Goal: Transaction & Acquisition: Purchase product/service

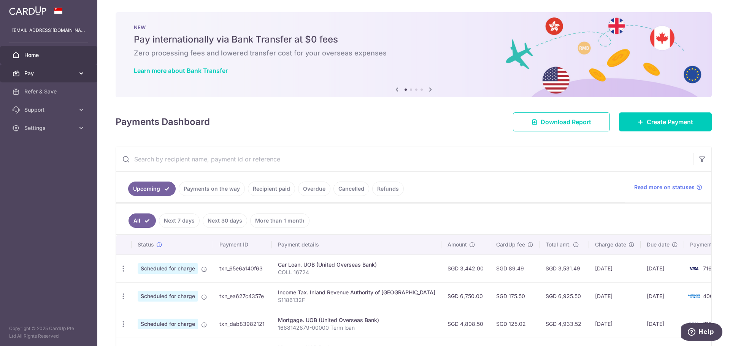
click at [23, 70] on link "Pay" at bounding box center [48, 73] width 97 height 18
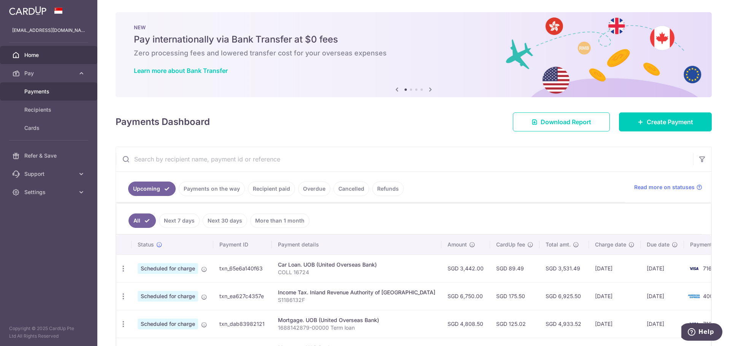
click at [45, 89] on span "Payments" at bounding box center [49, 92] width 50 height 8
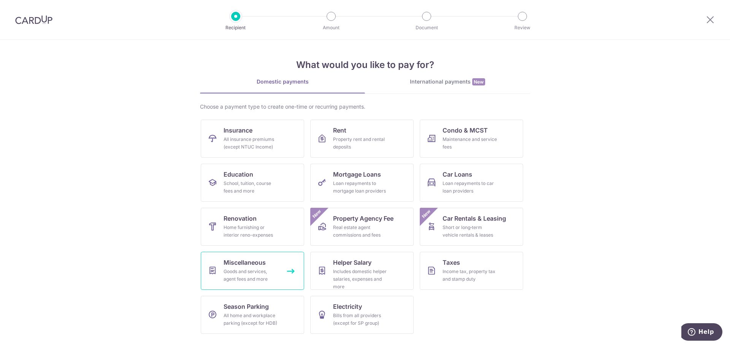
click at [272, 264] on link "Miscellaneous Goods and services, agent fees and more" at bounding box center [252, 271] width 103 height 38
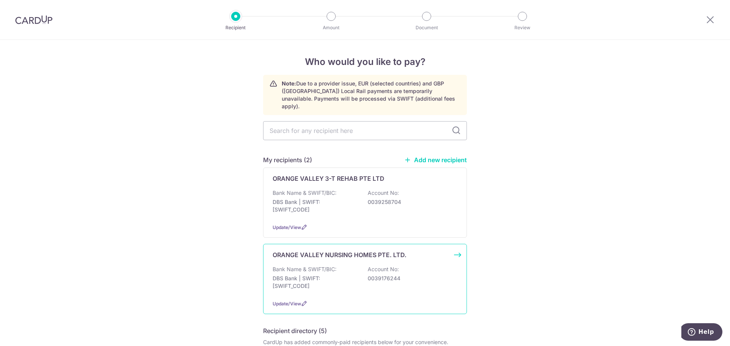
click at [401, 300] on div "Update/View" at bounding box center [364, 304] width 185 height 8
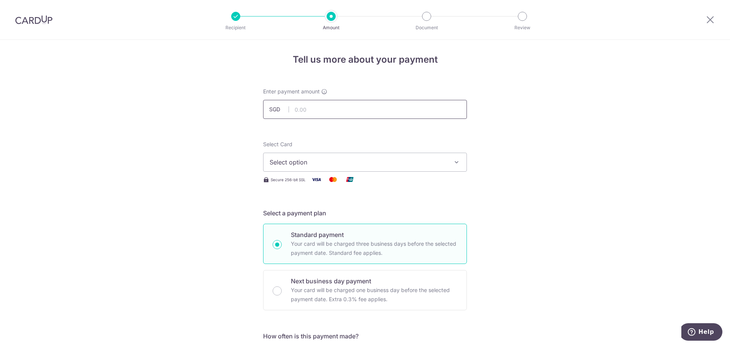
scroll to position [1, 0]
click at [346, 109] on input "text" at bounding box center [365, 110] width 204 height 19
type input "9,679.20"
click at [399, 169] on button "Select option" at bounding box center [365, 163] width 204 height 19
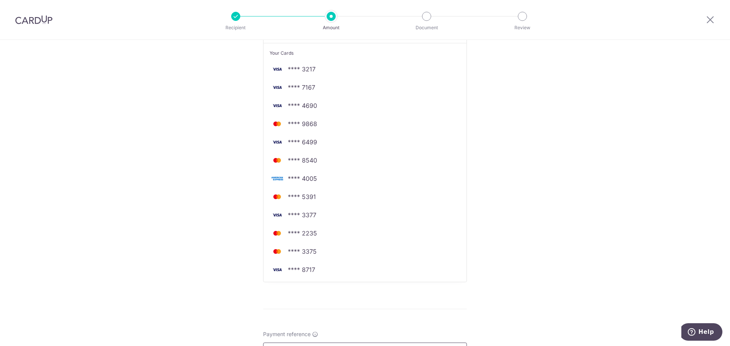
scroll to position [153, 0]
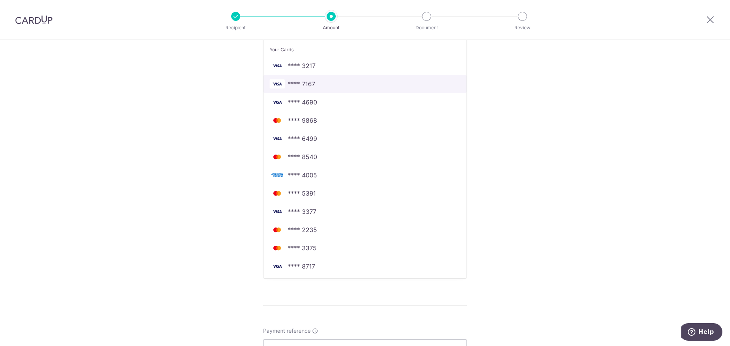
drag, startPoint x: 291, startPoint y: 78, endPoint x: 417, endPoint y: 101, distance: 128.2
click at [291, 78] on link "**** 7167" at bounding box center [364, 84] width 203 height 18
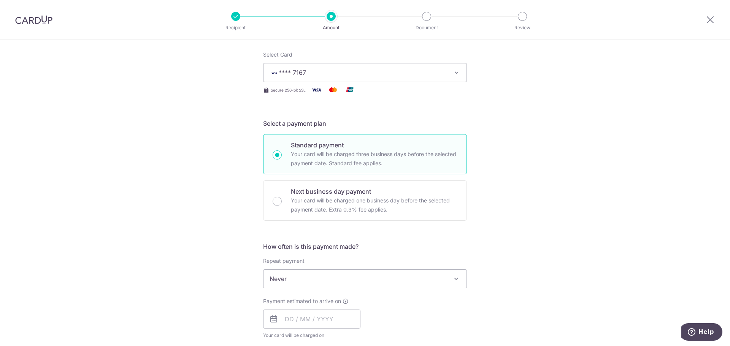
scroll to position [77, 0]
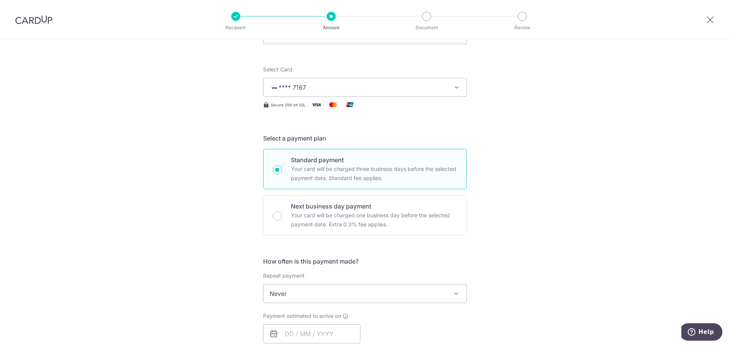
click at [535, 188] on div "Tell us more about your payment Enter payment amount SGD 9,679.20 9679.20 Selec…" at bounding box center [365, 306] width 730 height 687
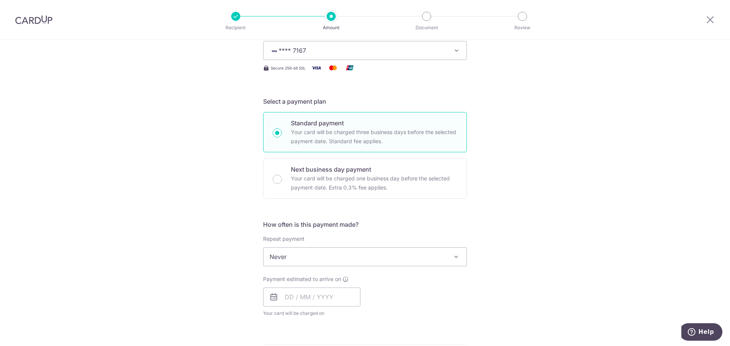
scroll to position [152, 0]
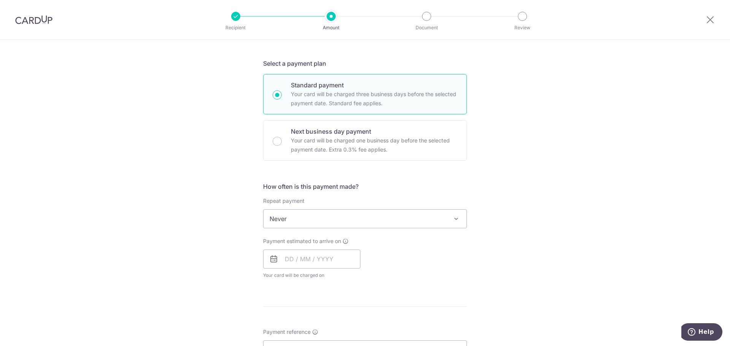
click at [269, 260] on icon at bounding box center [273, 259] width 9 height 9
click at [280, 257] on input "text" at bounding box center [311, 259] width 97 height 19
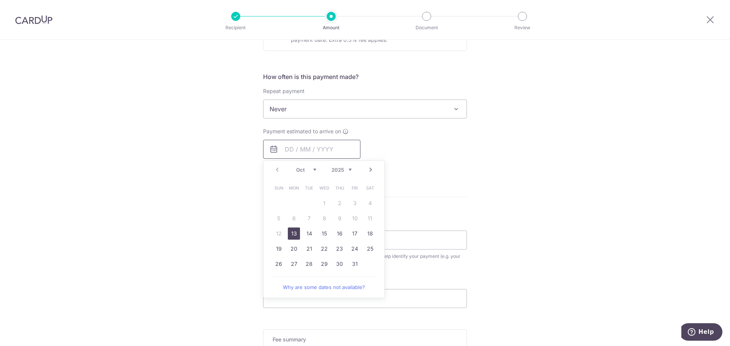
scroll to position [266, 0]
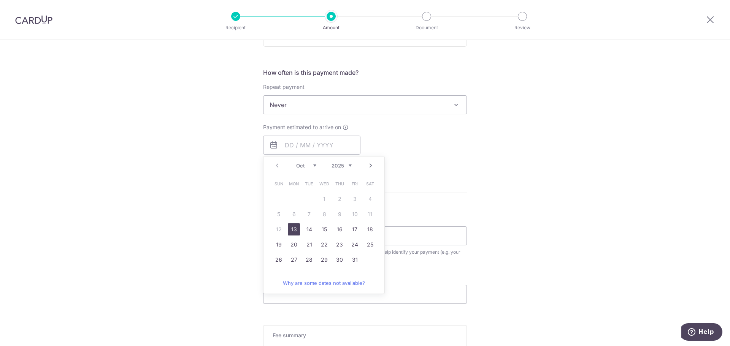
click at [295, 229] on link "13" at bounding box center [294, 229] width 12 height 12
type input "[DATE]"
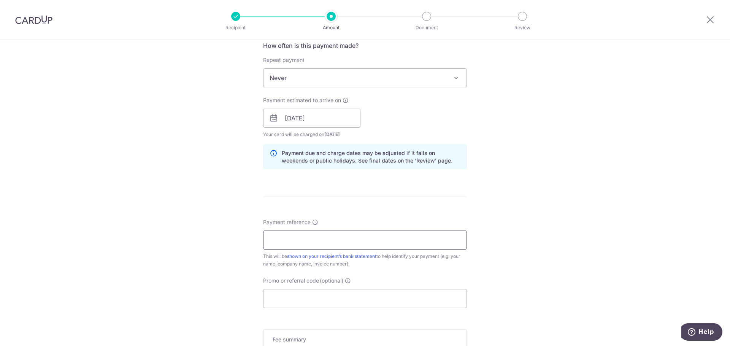
scroll to position [304, 0]
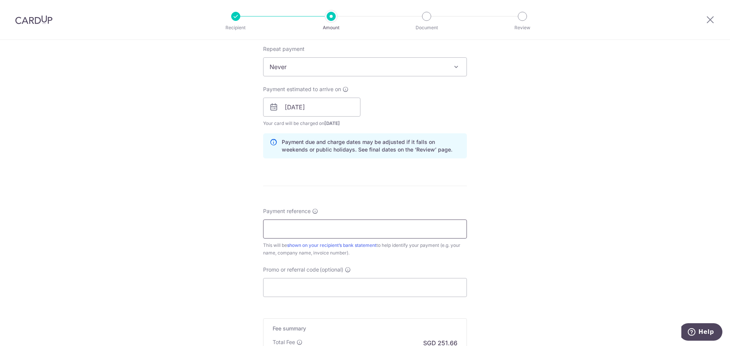
click at [410, 230] on input "Payment reference" at bounding box center [365, 229] width 204 height 19
click at [349, 230] on input "D7000493 IPI00103258" at bounding box center [365, 229] width 204 height 19
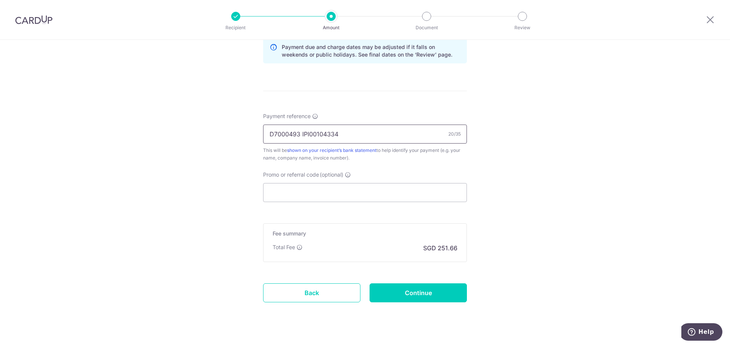
scroll to position [412, 0]
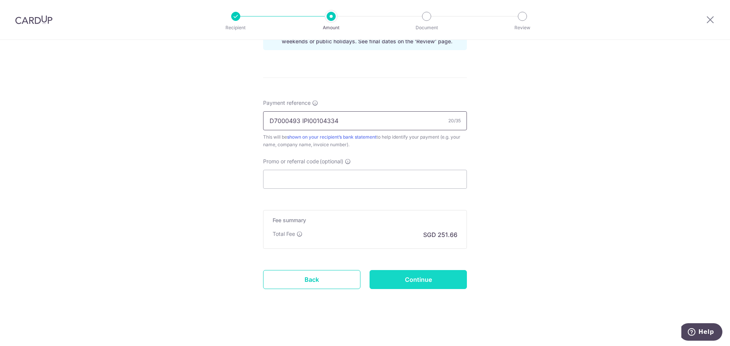
type input "D7000493 IPI00104334"
click at [418, 274] on input "Continue" at bounding box center [417, 279] width 97 height 19
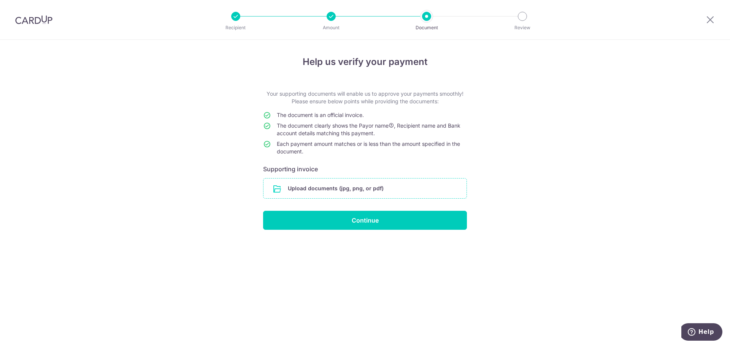
click at [358, 189] on input "file" at bounding box center [364, 189] width 203 height 20
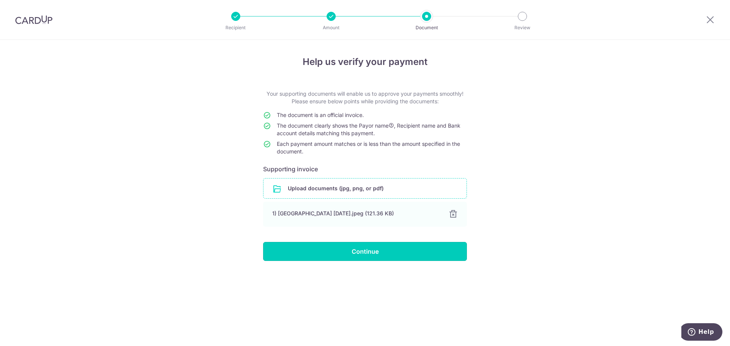
click at [337, 251] on input "Continue" at bounding box center [365, 251] width 204 height 19
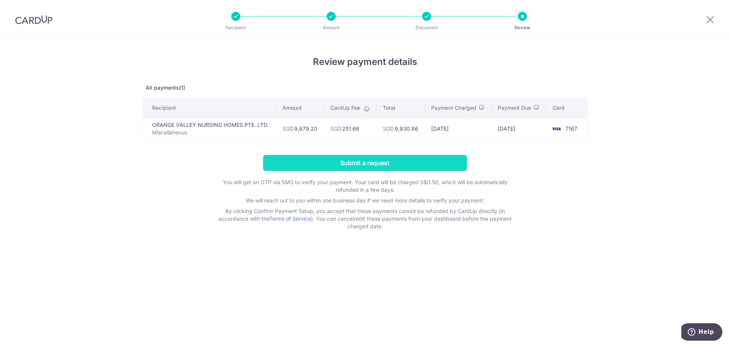
click at [440, 159] on input "Submit a request" at bounding box center [365, 163] width 204 height 16
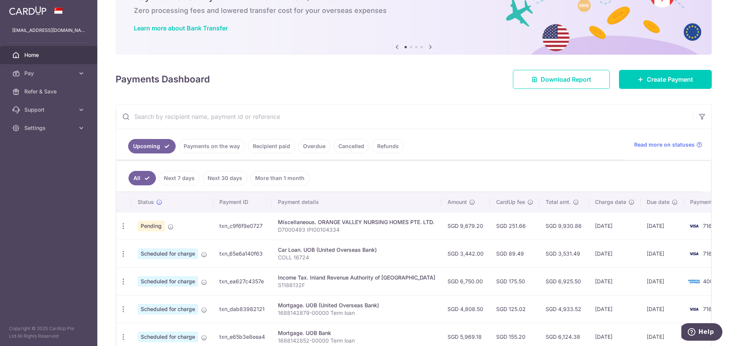
scroll to position [38, 0]
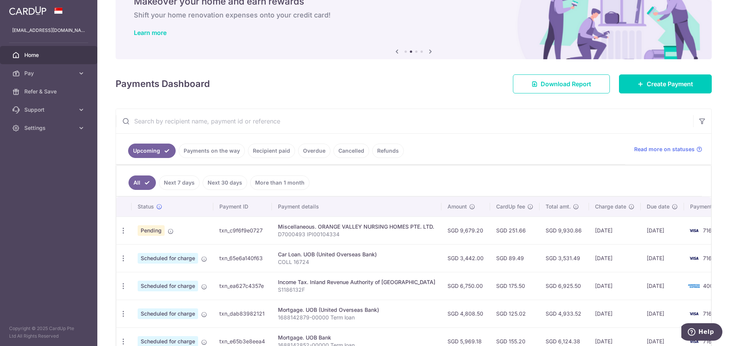
click at [255, 149] on link "Recipient paid" at bounding box center [271, 151] width 47 height 14
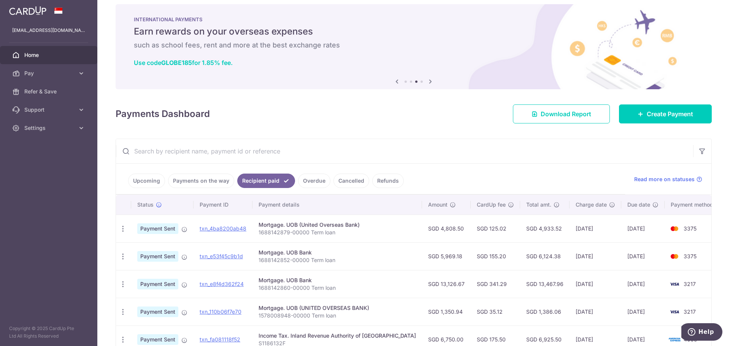
scroll to position [0, 0]
